Goal: Navigation & Orientation: Go to known website

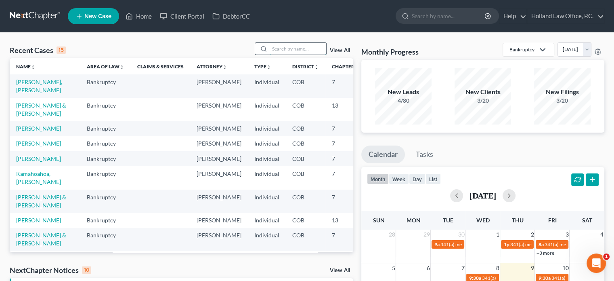
click at [278, 45] on input "search" at bounding box center [298, 49] width 57 height 12
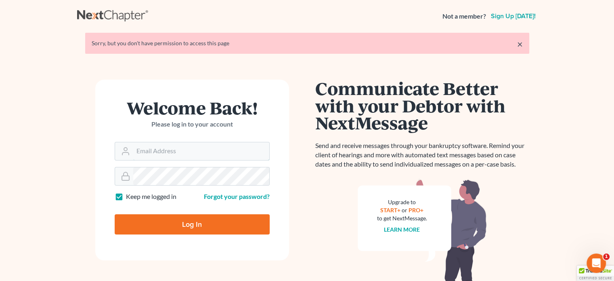
type input "[PERSON_NAME][EMAIL_ADDRESS][DOMAIN_NAME]"
click at [180, 227] on input "Log In" at bounding box center [192, 224] width 155 height 20
type input "Thinking..."
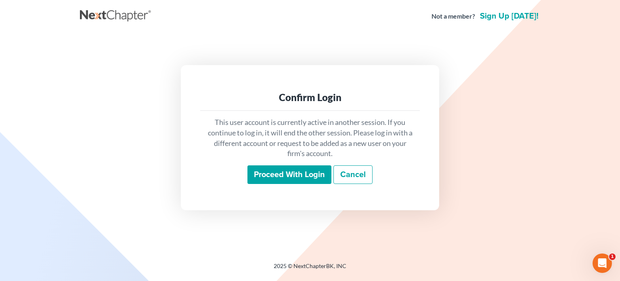
click at [302, 170] on input "Proceed with login" at bounding box center [289, 174] width 84 height 19
